Goal: Task Accomplishment & Management: Complete application form

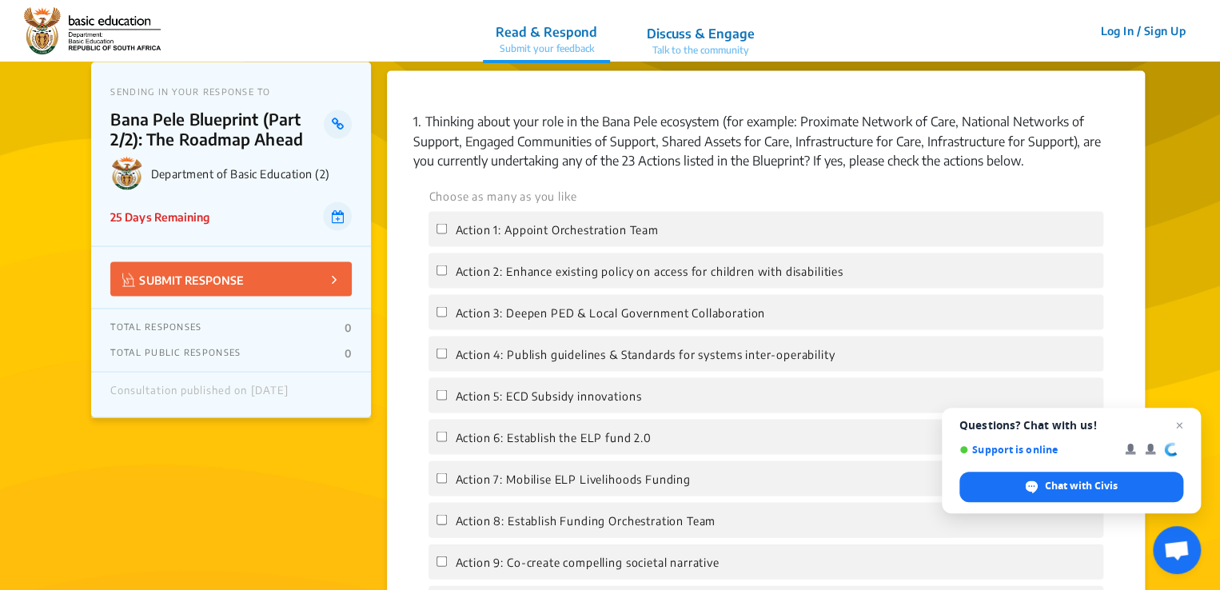
scroll to position [1439, 0]
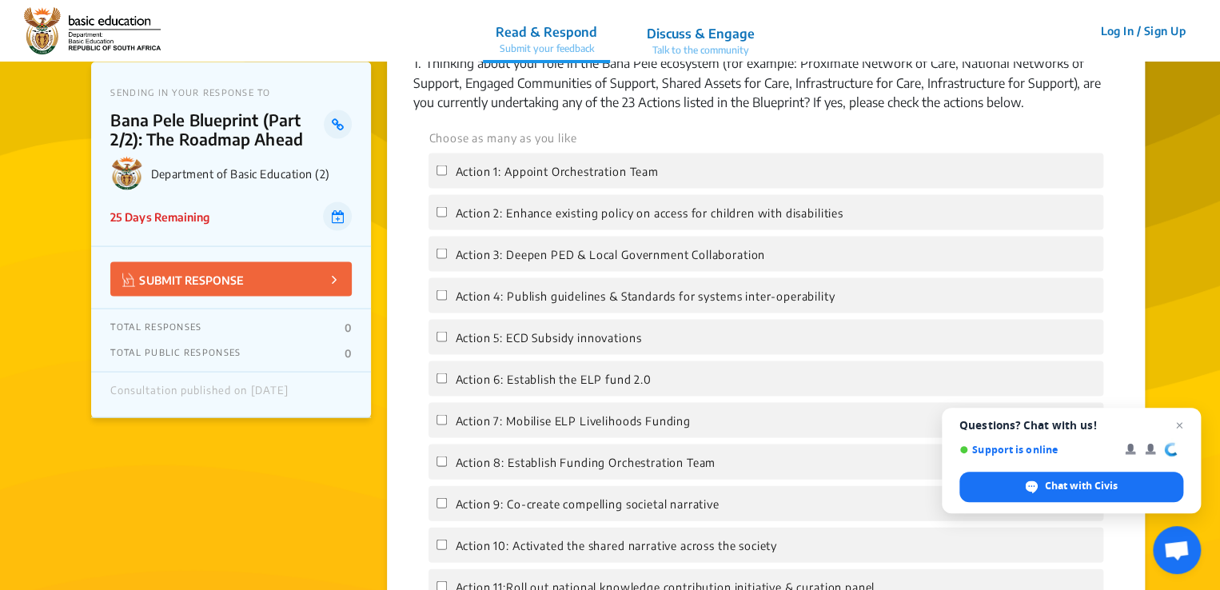
click at [559, 173] on span "Action 1: Appoint Orchestration Team" at bounding box center [556, 171] width 203 height 14
click at [447, 173] on input "Action 1: Appoint Orchestration Team" at bounding box center [442, 170] width 10 height 10
click at [559, 173] on span "Action 1: Appoint Orchestration Team" at bounding box center [556, 171] width 203 height 14
click at [447, 173] on input "Action 1: Appoint Orchestration Team" at bounding box center [442, 170] width 10 height 10
drag, startPoint x: 559, startPoint y: 173, endPoint x: 441, endPoint y: 170, distance: 117.6
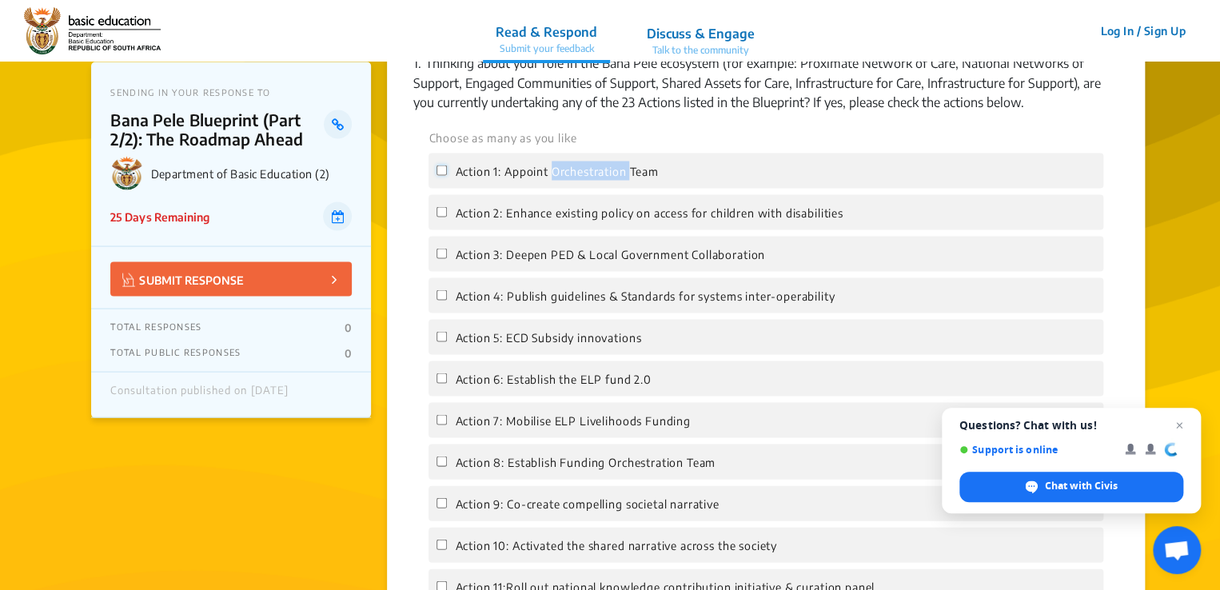
click at [438, 169] on input "Action 1: Appoint Orchestration Team" at bounding box center [442, 170] width 10 height 10
click at [441, 170] on input "Action 1: Appoint Orchestration Team" at bounding box center [442, 170] width 10 height 10
checkbox input "false"
click at [867, 178] on div "Action 1: Appoint Orchestration Team" at bounding box center [766, 170] width 674 height 35
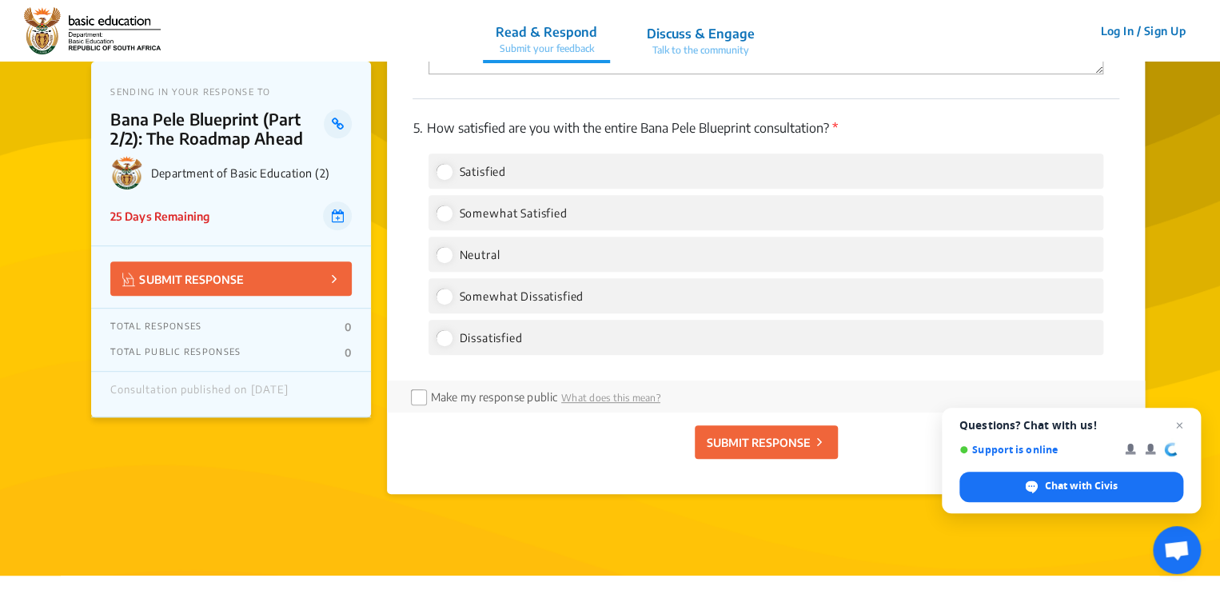
scroll to position [3267, 0]
